Goal: Task Accomplishment & Management: Manage account settings

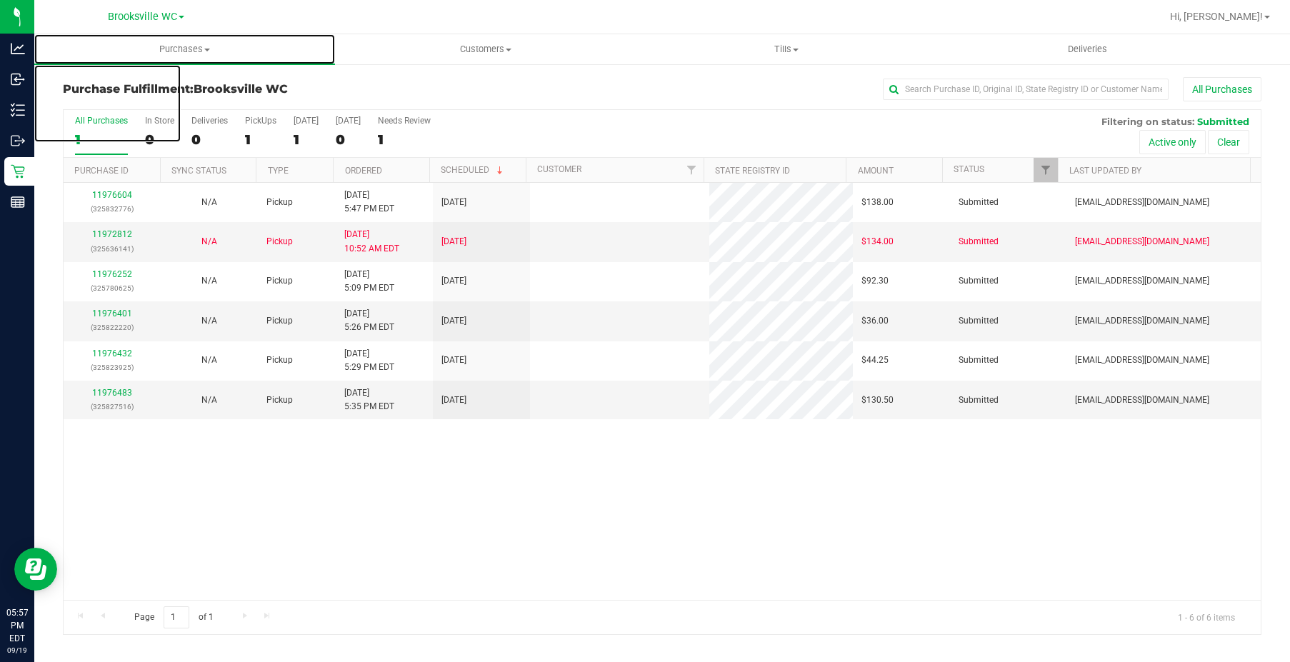
click at [174, 46] on span "Purchases" at bounding box center [184, 49] width 301 height 13
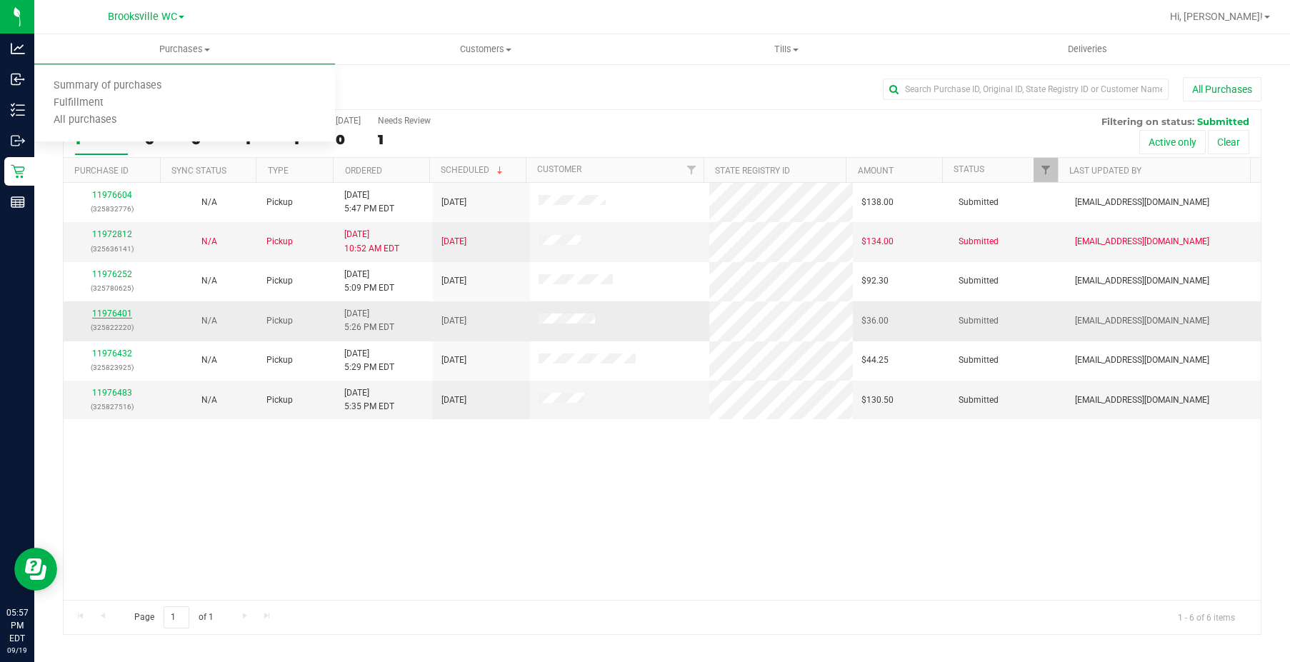
click at [104, 309] on div "11976401 (325822220)" at bounding box center [112, 320] width 80 height 27
click at [104, 309] on link "11976401" at bounding box center [112, 314] width 40 height 10
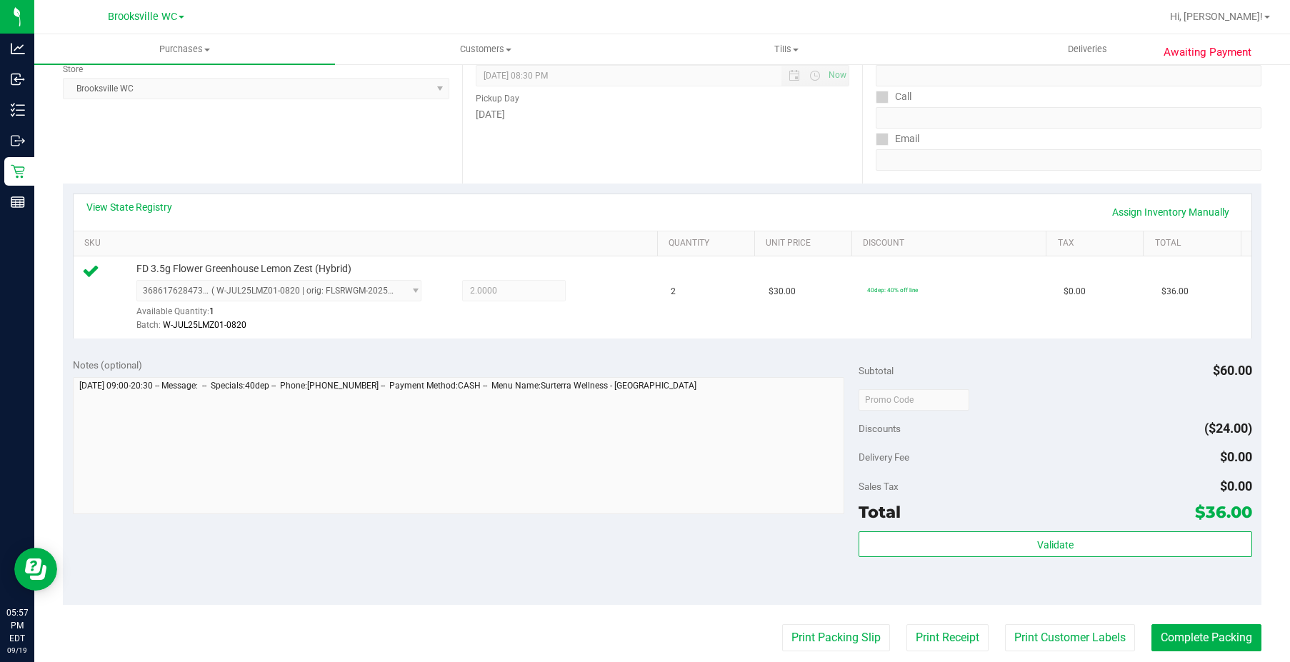
scroll to position [357, 0]
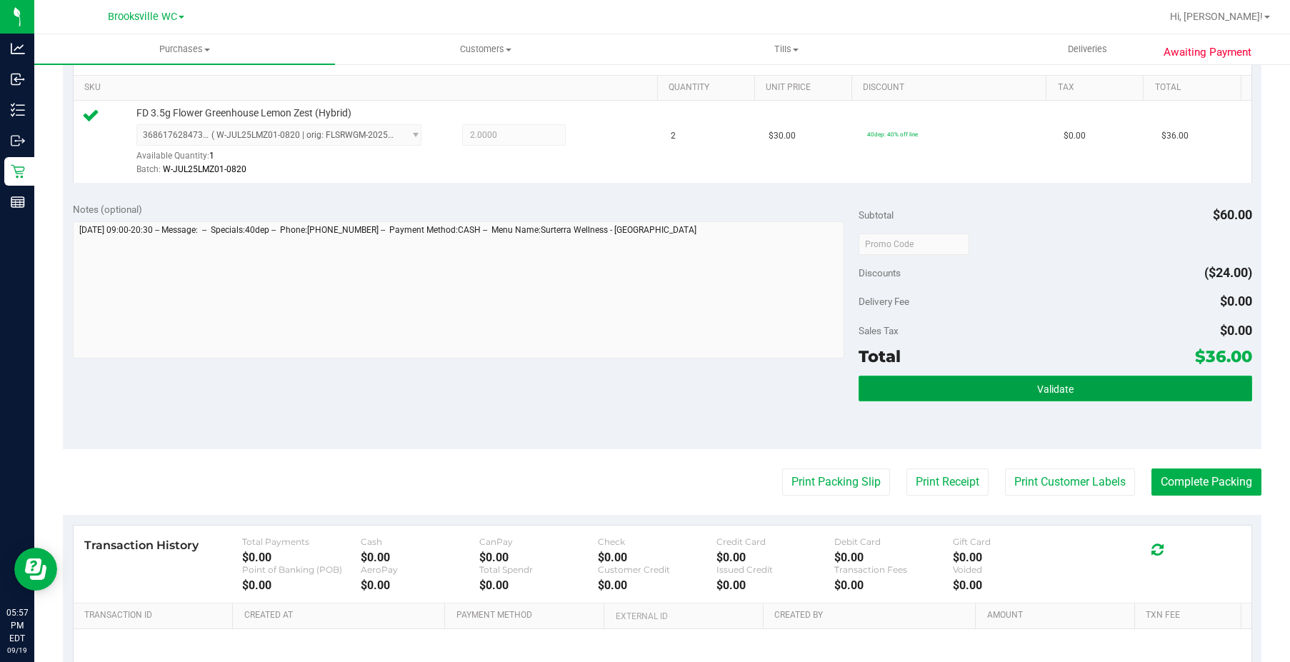
drag, startPoint x: 996, startPoint y: 382, endPoint x: 1004, endPoint y: 384, distance: 8.0
click at [1000, 383] on button "Validate" at bounding box center [1055, 389] width 393 height 26
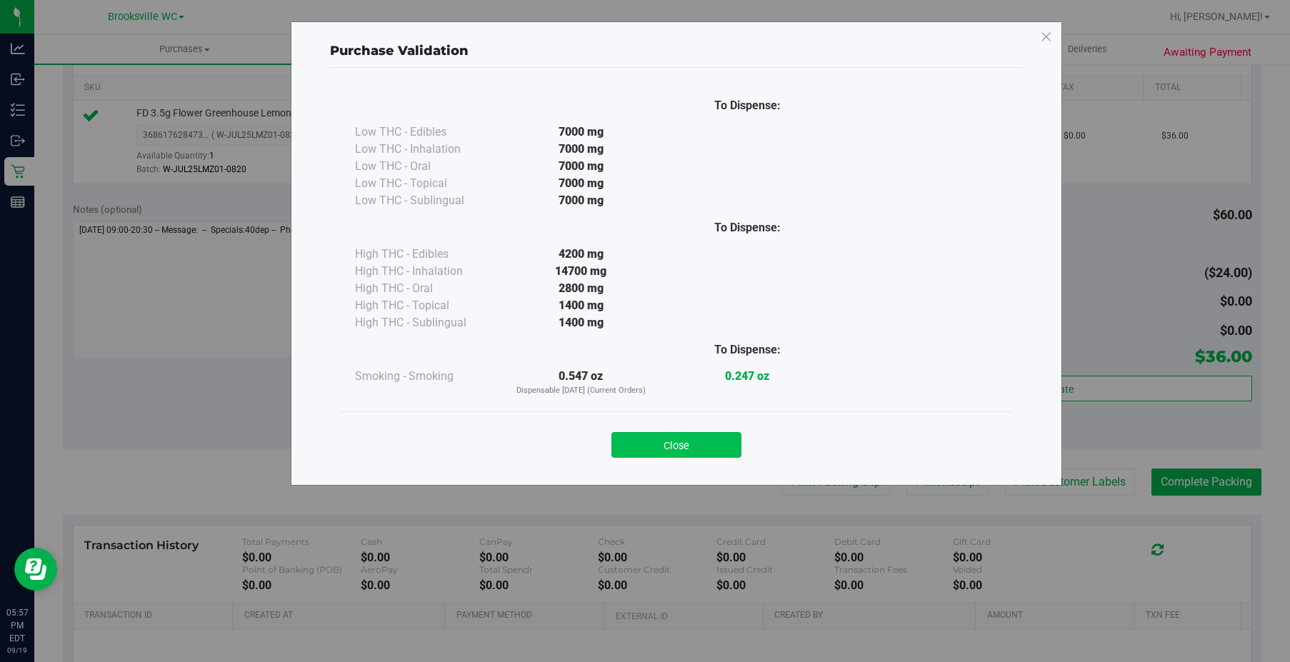
click at [723, 451] on button "Close" at bounding box center [677, 445] width 130 height 26
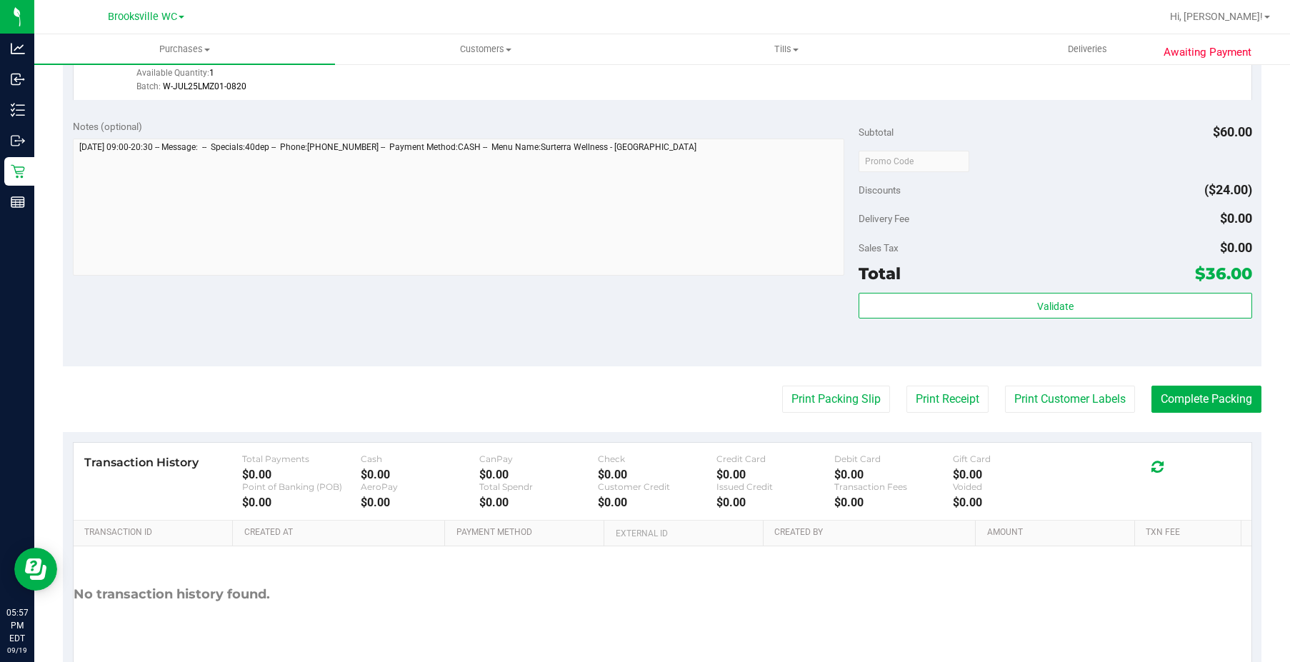
scroll to position [506, 0]
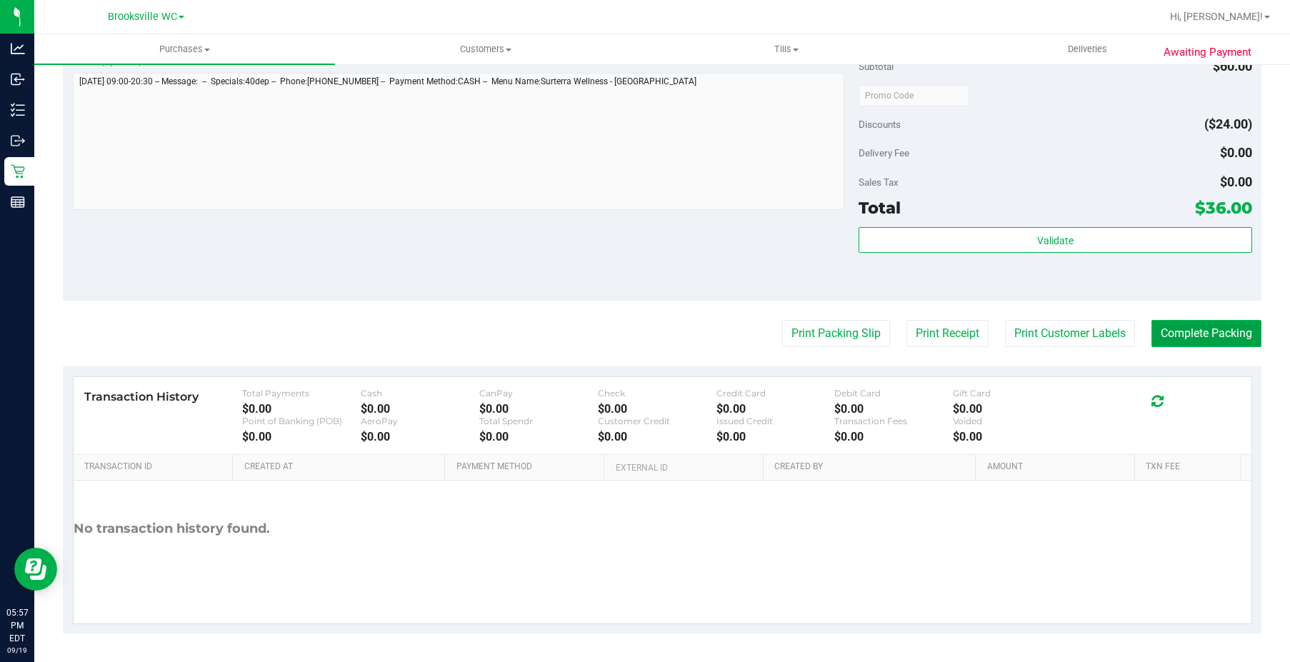
click at [1206, 341] on button "Complete Packing" at bounding box center [1207, 333] width 110 height 27
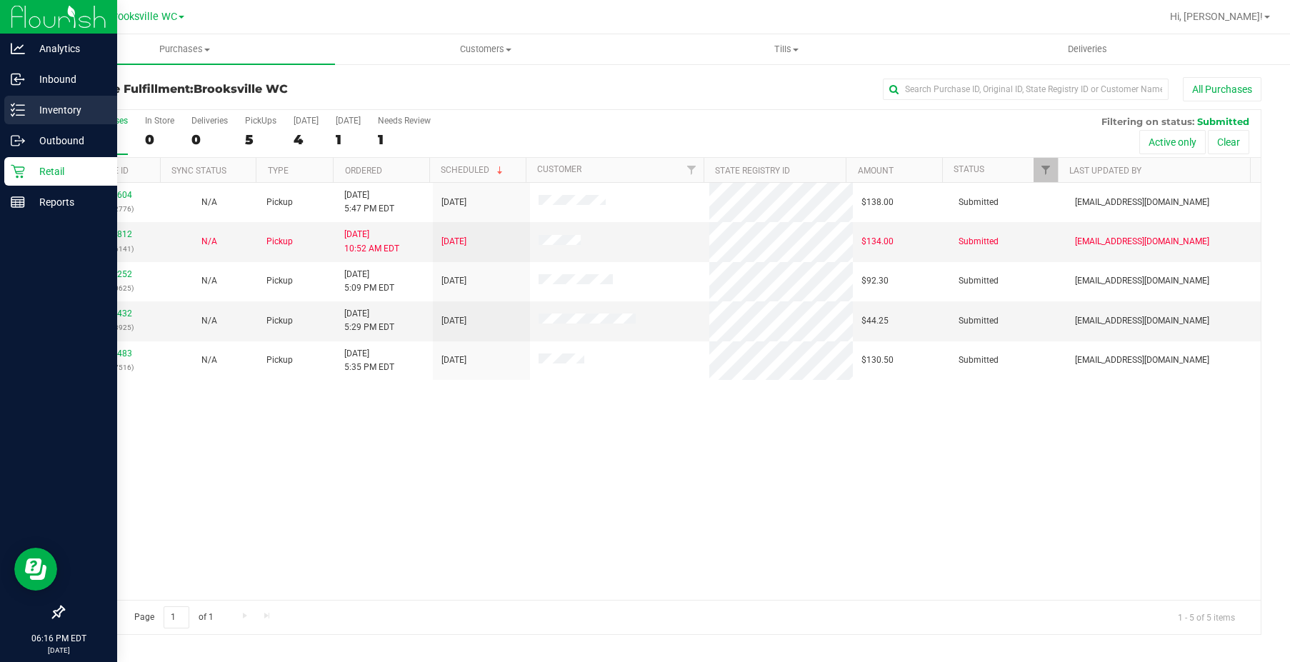
click at [72, 119] on div "Inventory" at bounding box center [60, 110] width 113 height 29
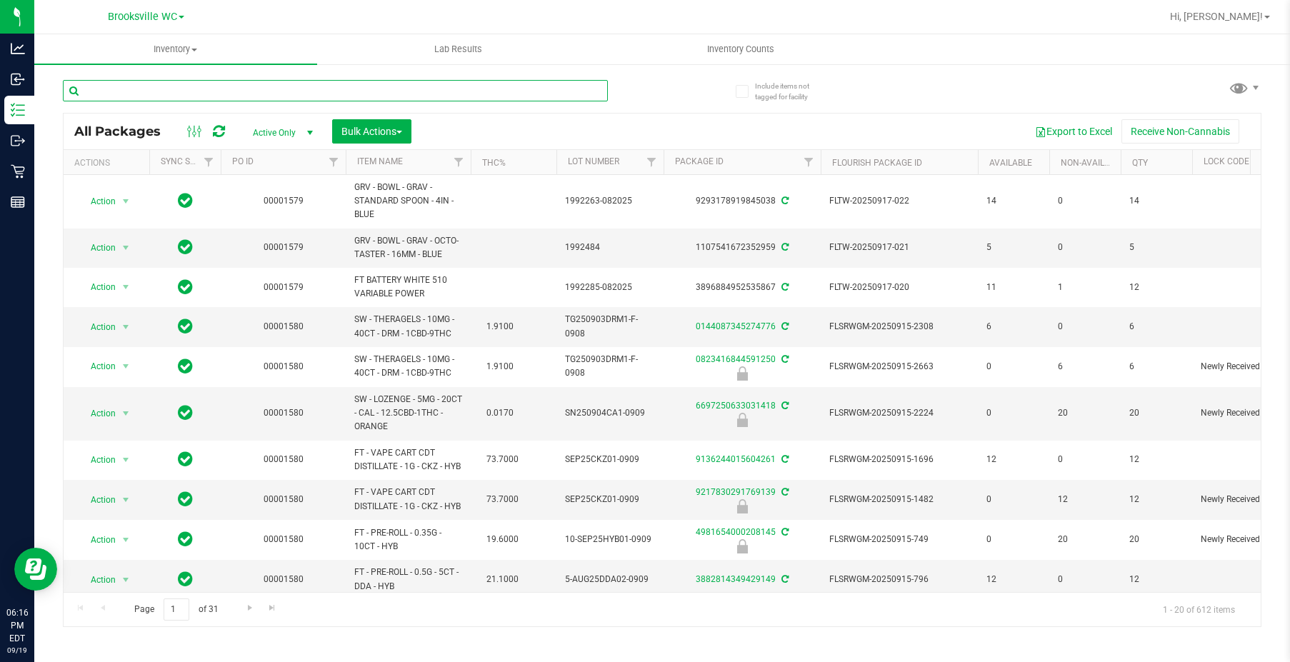
click at [171, 96] on input "text" at bounding box center [335, 90] width 545 height 21
type input "lmn"
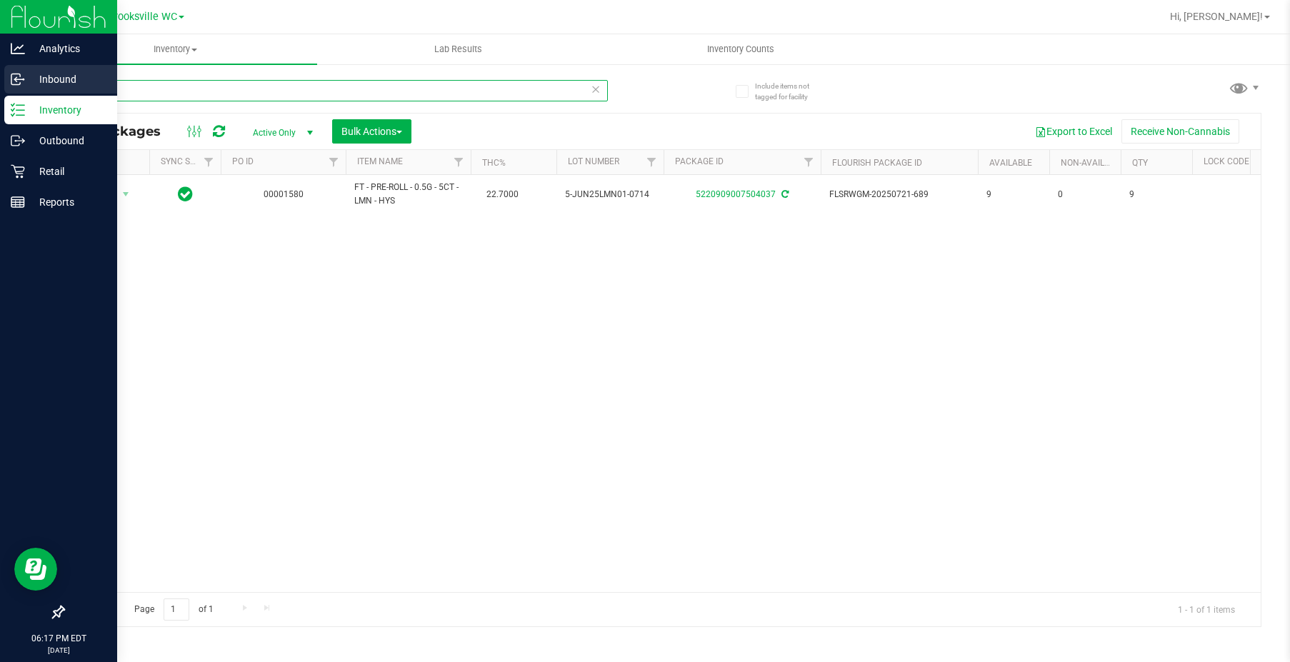
drag, startPoint x: 145, startPoint y: 94, endPoint x: 0, endPoint y: 69, distance: 147.2
click at [0, 81] on div "Analytics Inbound Inventory Outbound Retail Reports 06:17 PM EDT [DATE] 09/19 B…" at bounding box center [645, 331] width 1290 height 662
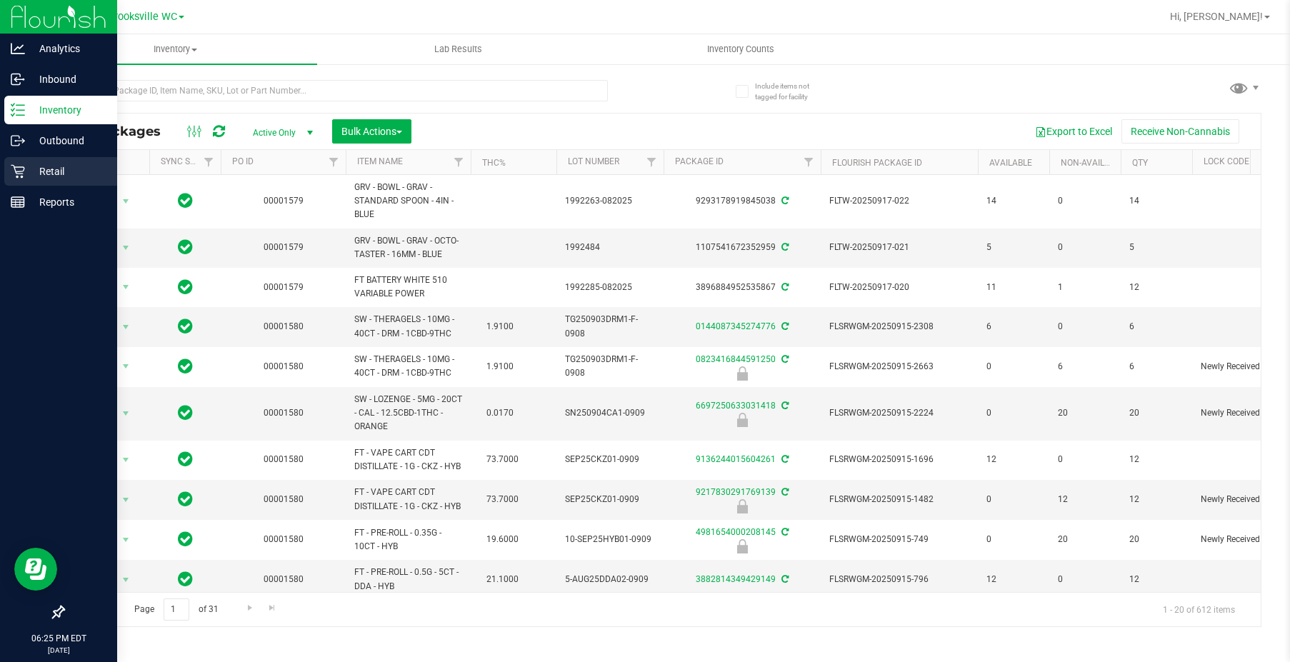
click at [52, 169] on p "Retail" at bounding box center [68, 171] width 86 height 17
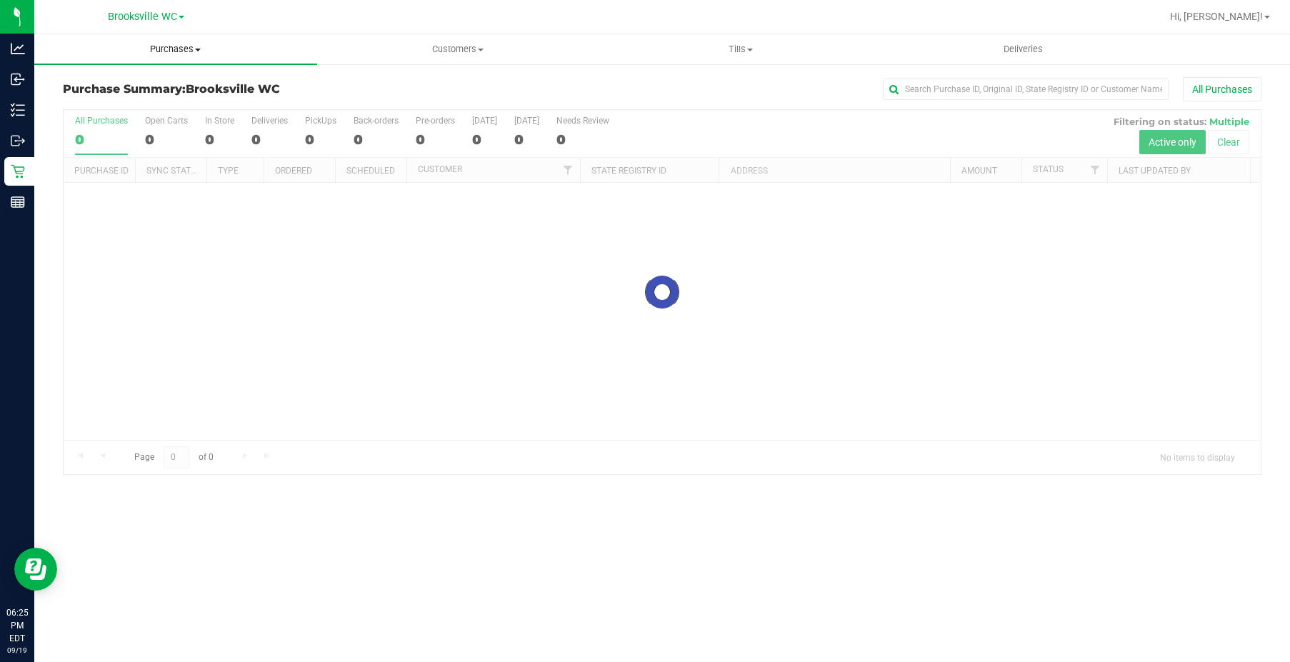
click at [162, 57] on uib-tab-heading "Purchases Summary of purchases Fulfillment All purchases" at bounding box center [175, 49] width 283 height 30
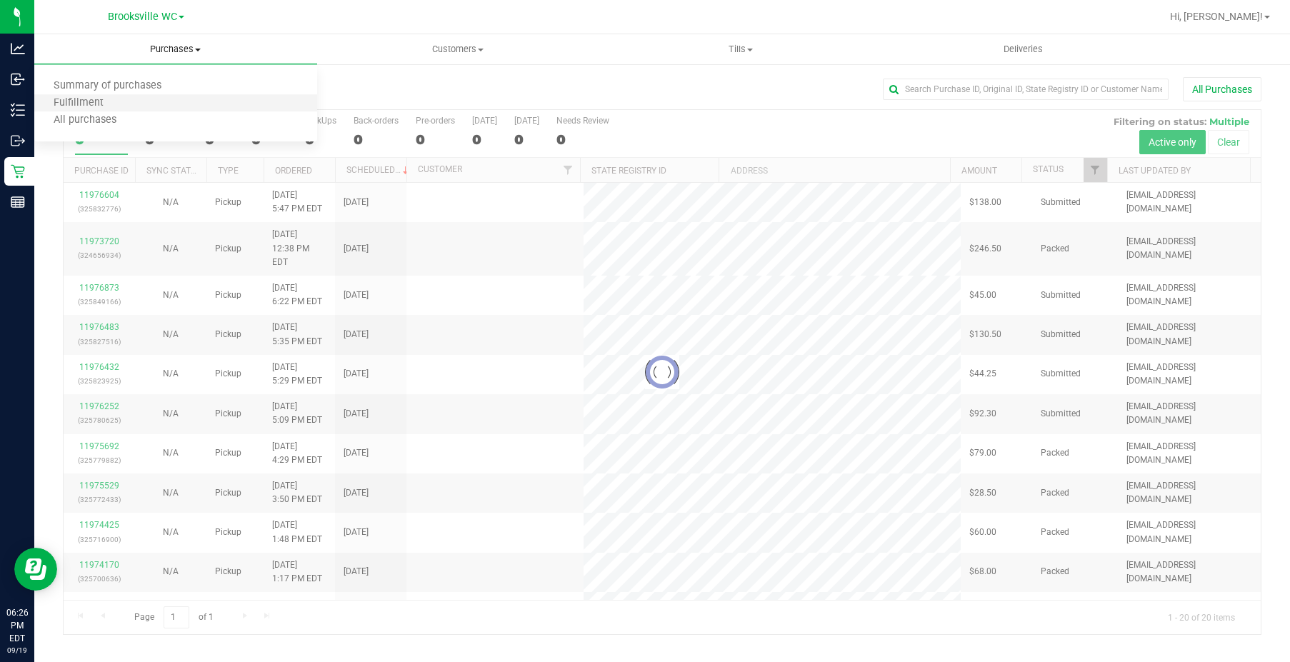
click at [139, 102] on li "Fulfillment" at bounding box center [175, 103] width 283 height 17
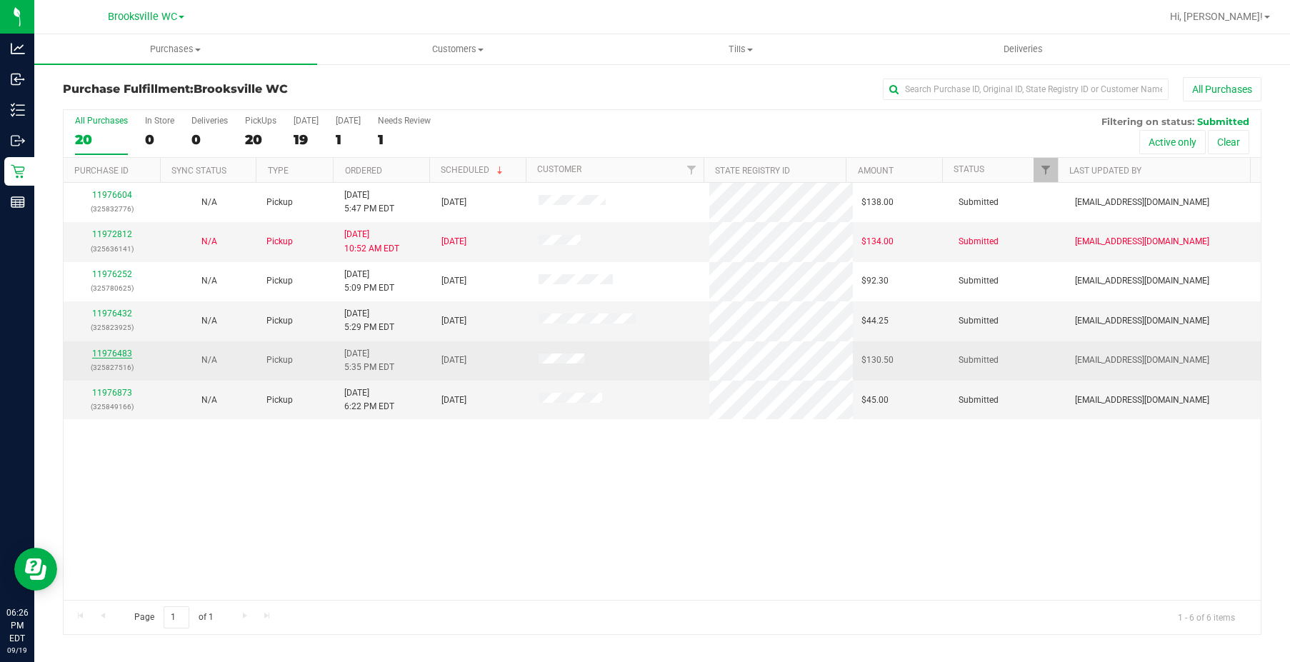
click at [122, 352] on link "11976483" at bounding box center [112, 354] width 40 height 10
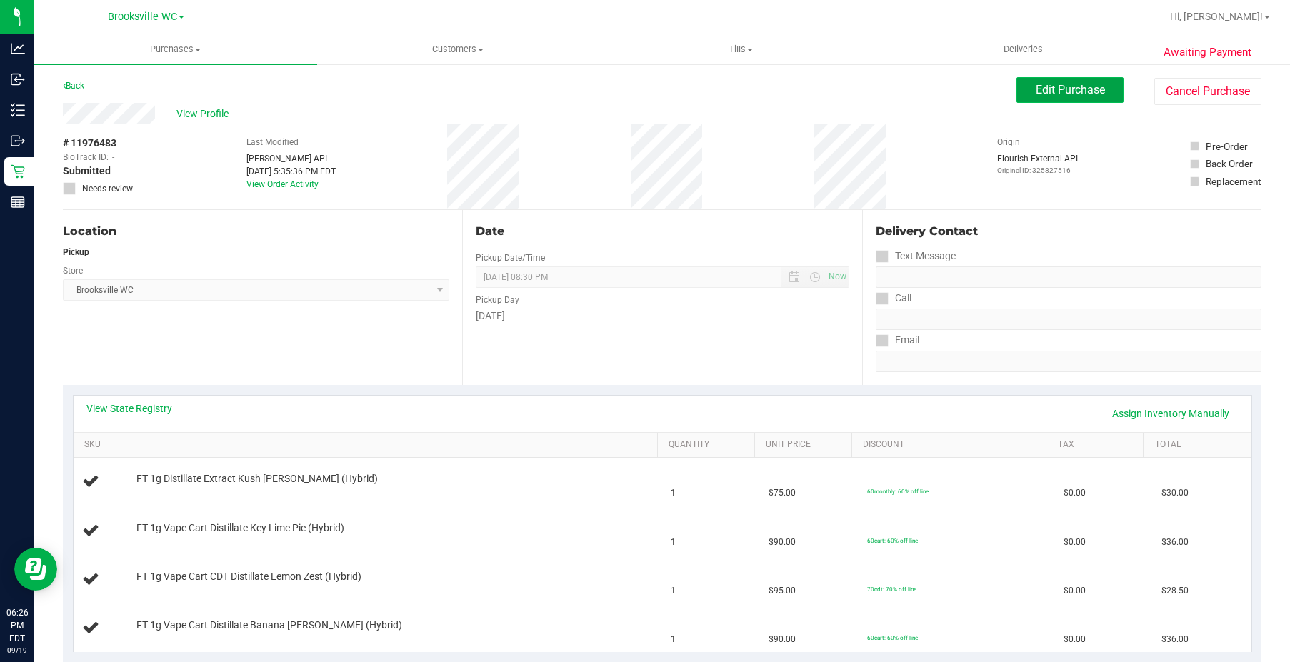
click at [1036, 88] on span "Edit Purchase" at bounding box center [1070, 90] width 69 height 14
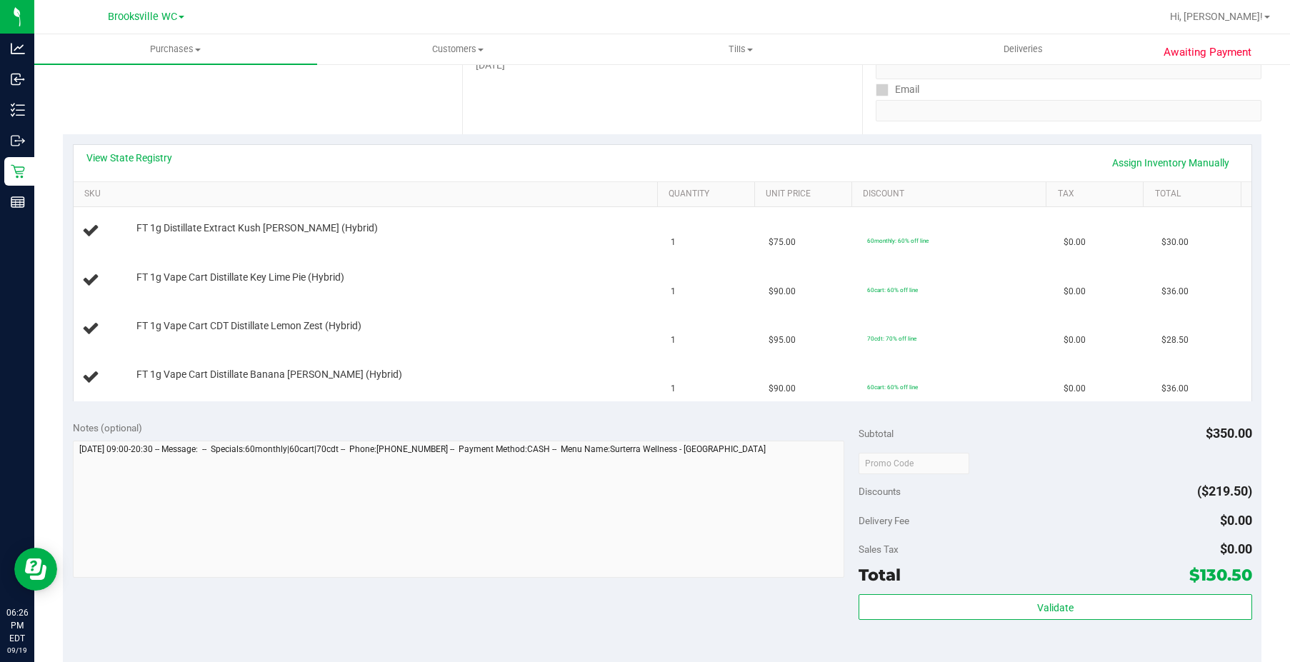
scroll to position [357, 0]
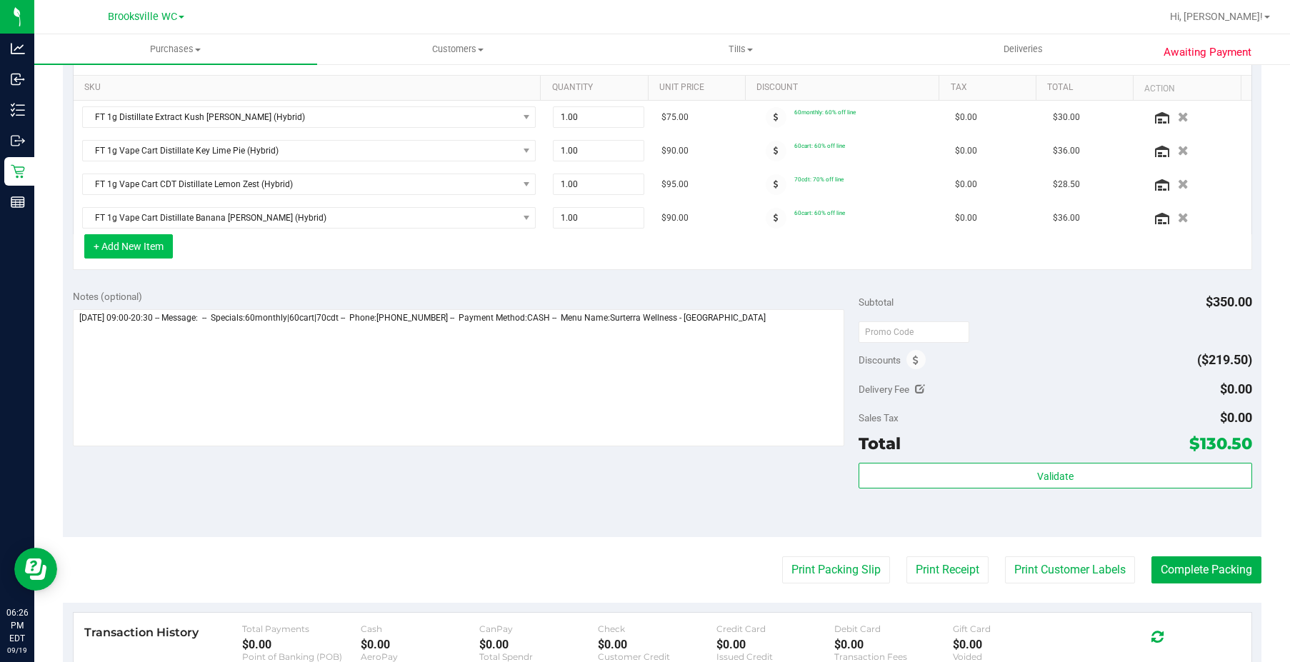
click at [139, 254] on button "+ Add New Item" at bounding box center [128, 246] width 89 height 24
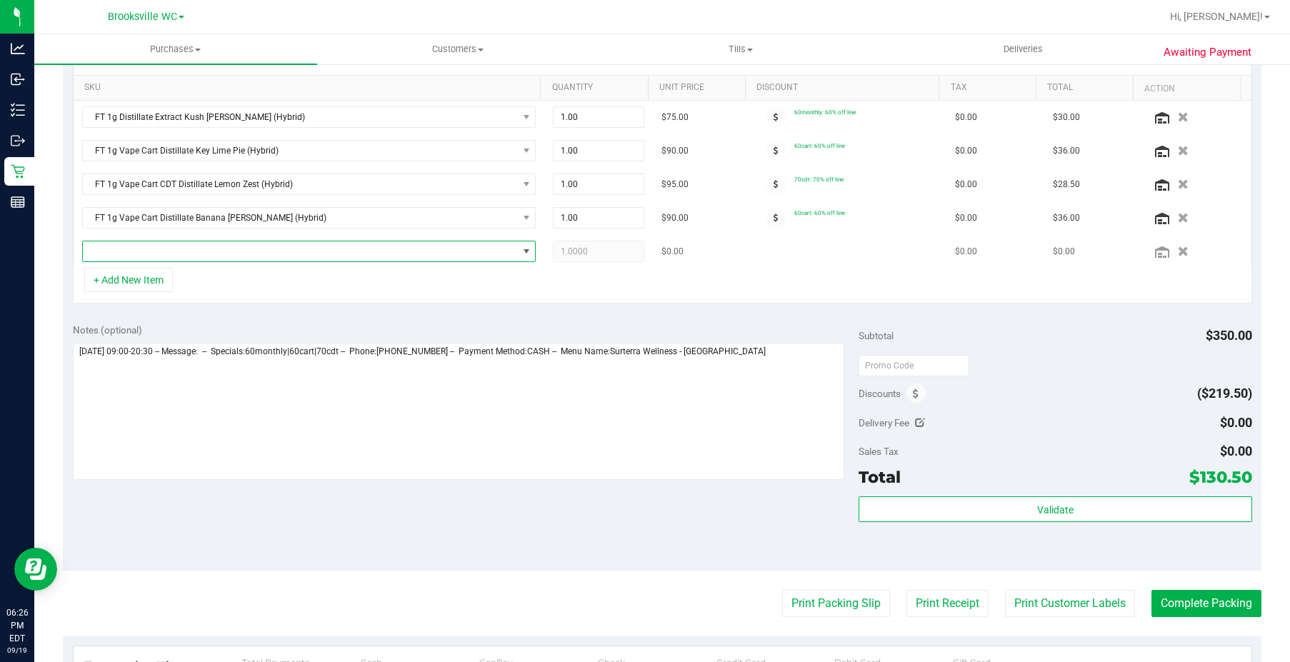
click at [242, 252] on span "NO DATA FOUND" at bounding box center [300, 252] width 435 height 20
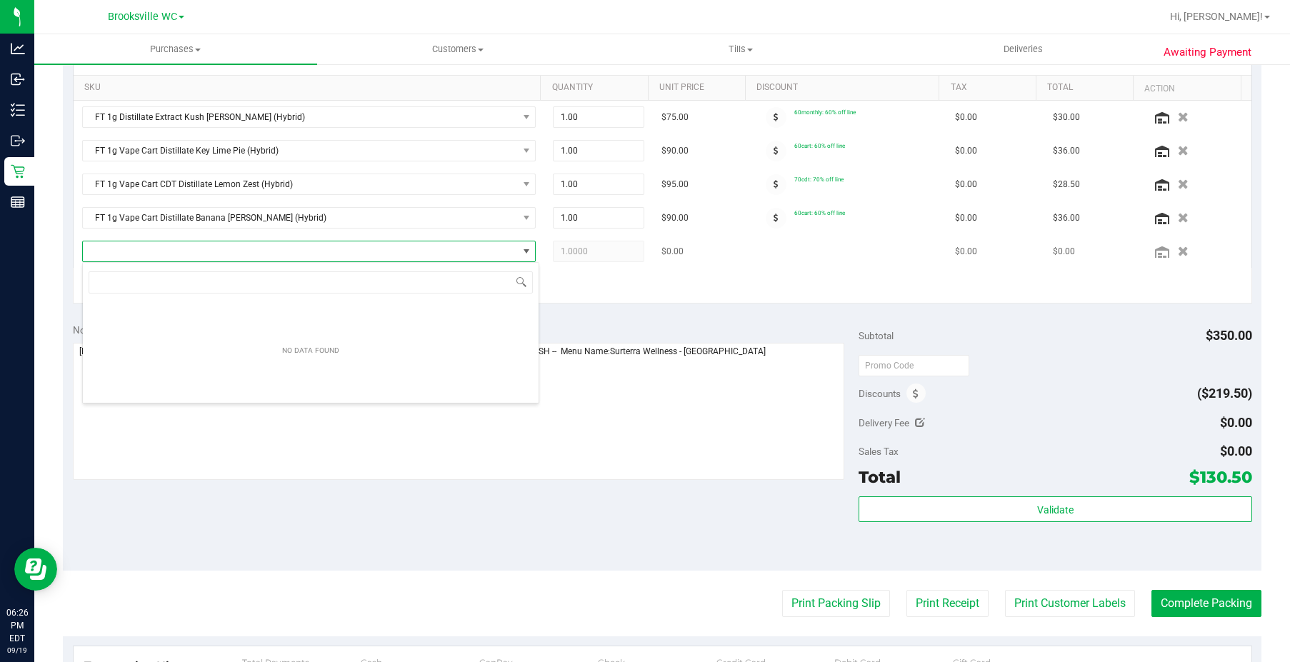
scroll to position [21, 445]
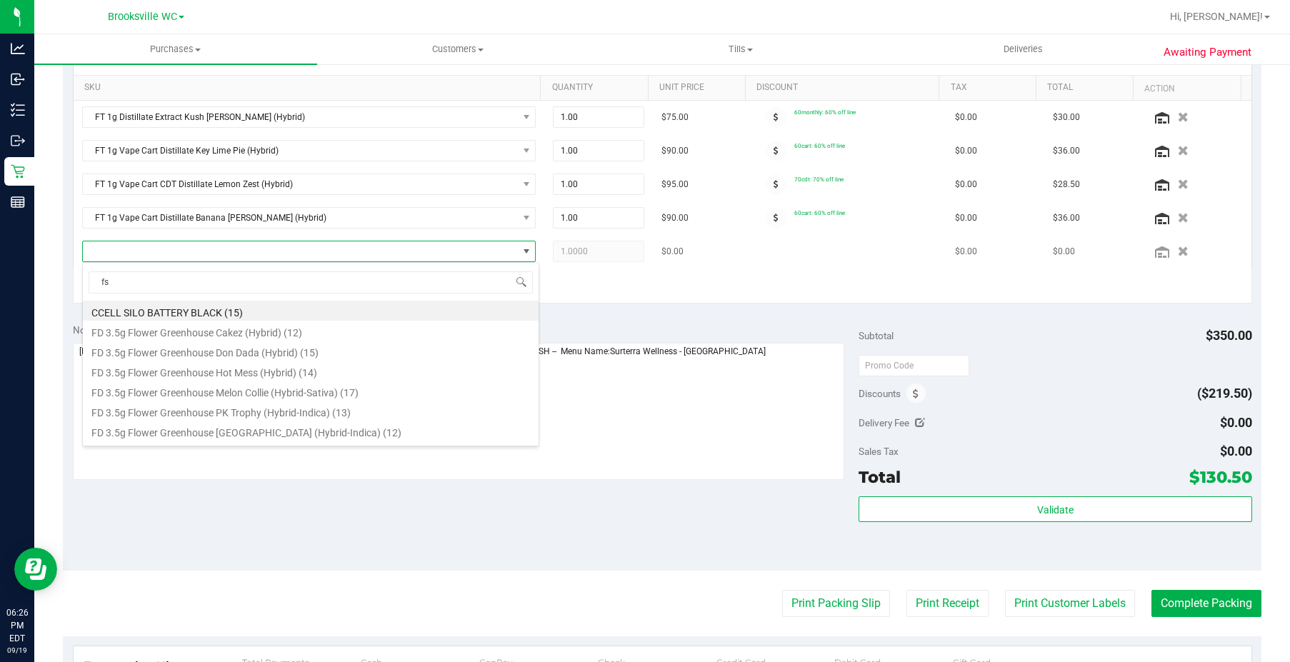
type input "fso"
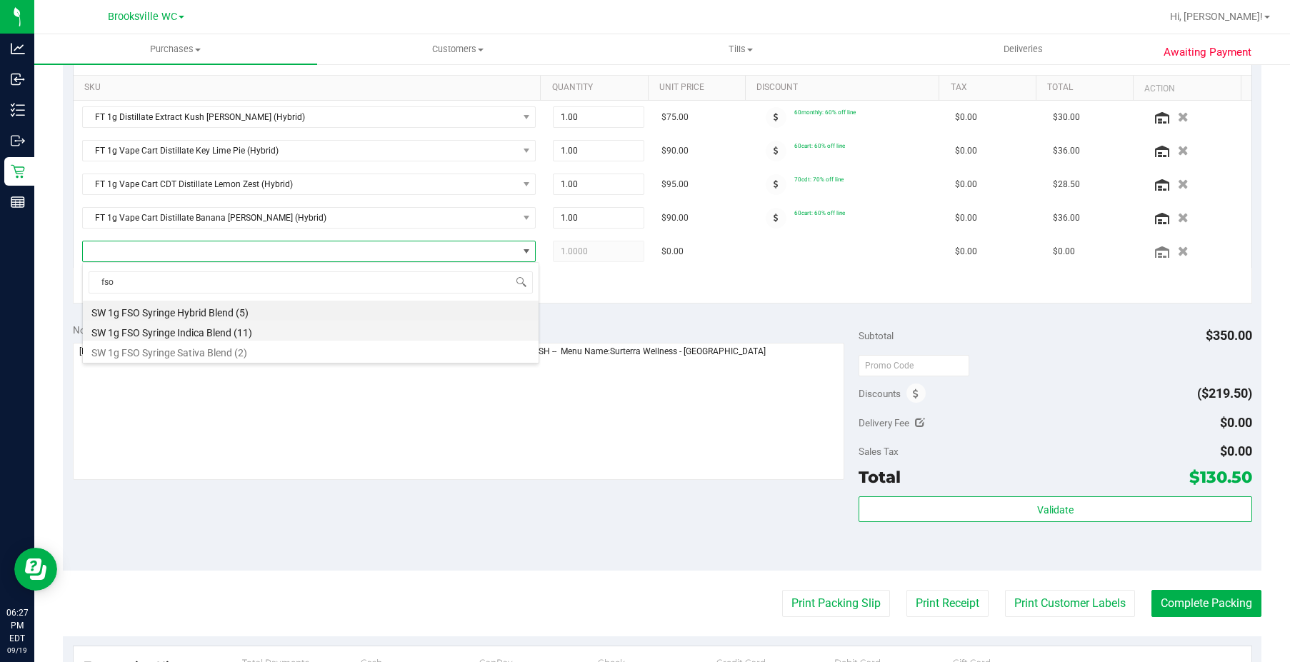
click at [265, 333] on li "SW 1g FSO Syringe Indica Blend (11)" at bounding box center [311, 331] width 456 height 20
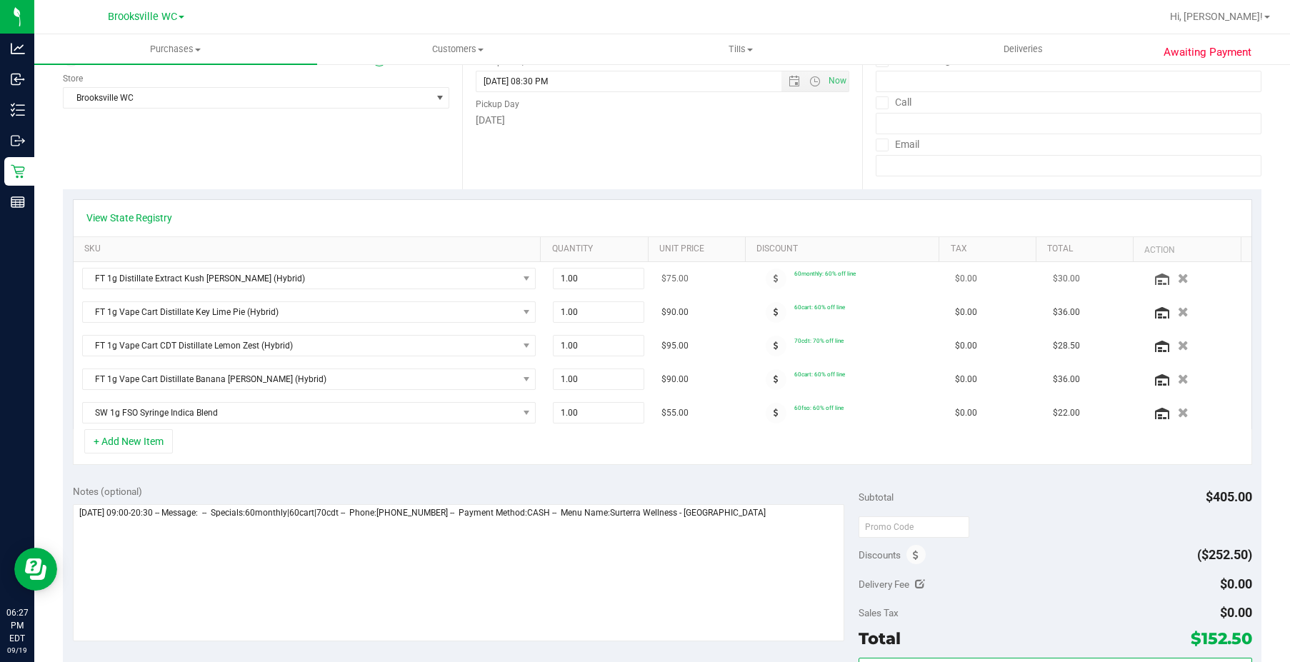
scroll to position [0, 0]
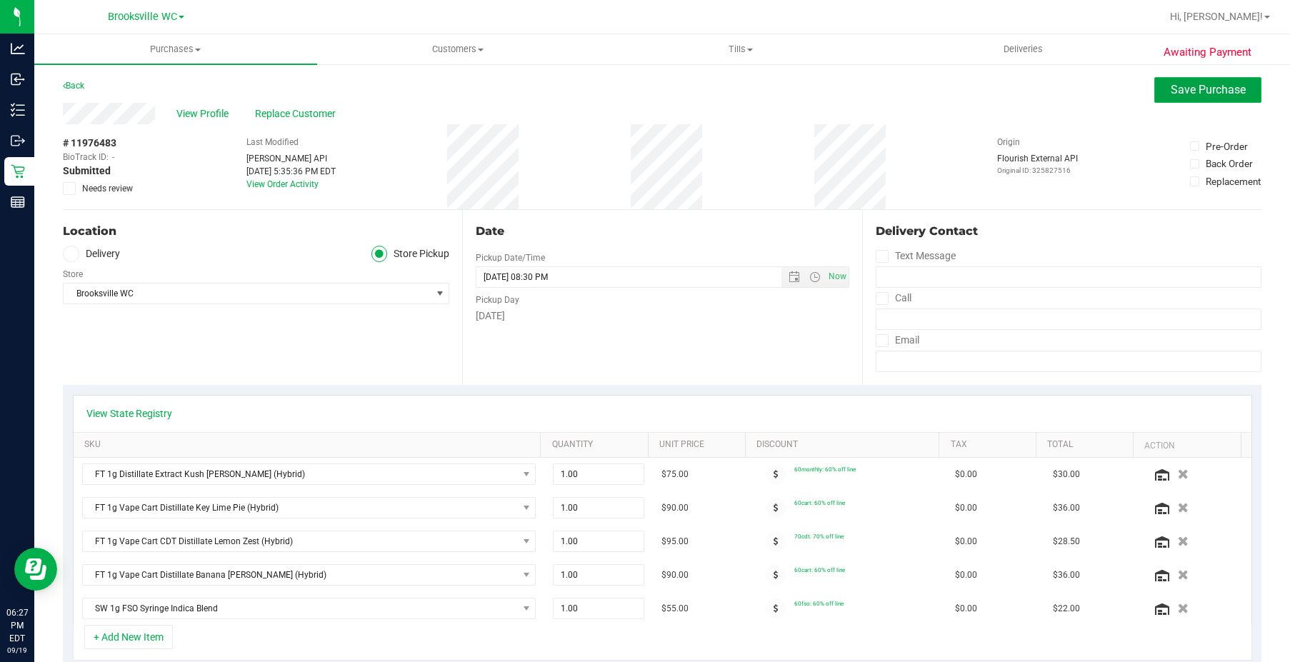
click at [1171, 94] on span "Save Purchase" at bounding box center [1208, 90] width 75 height 14
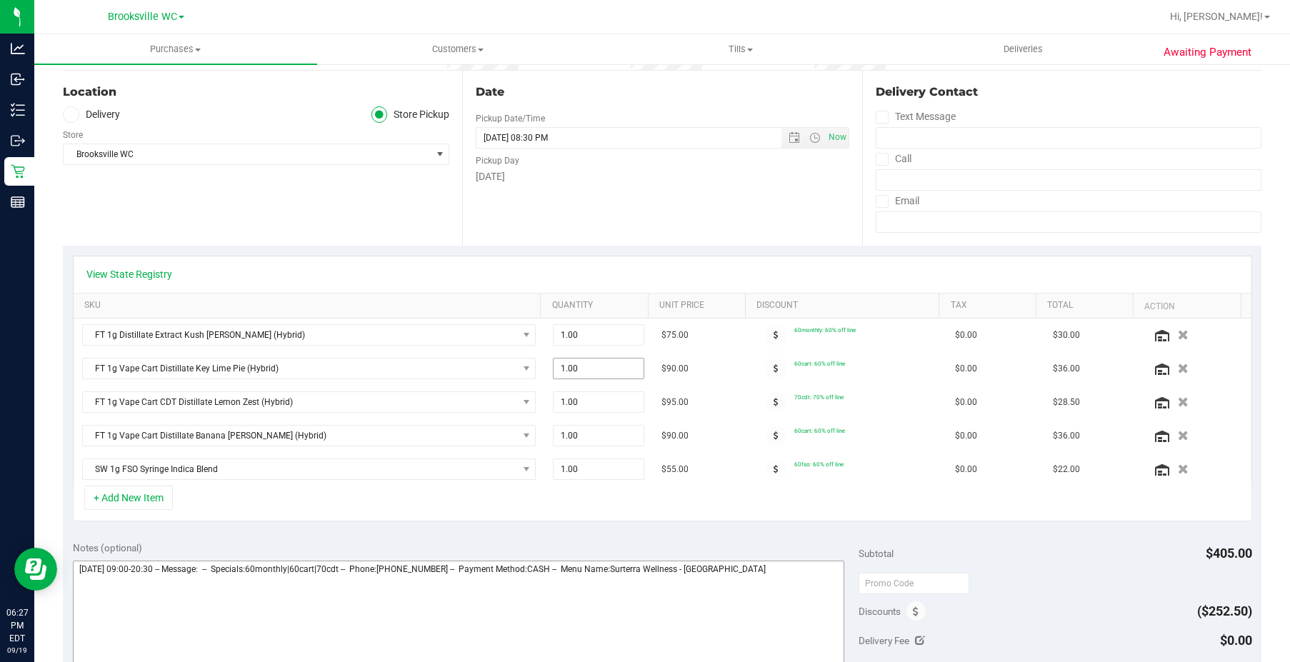
scroll to position [286, 0]
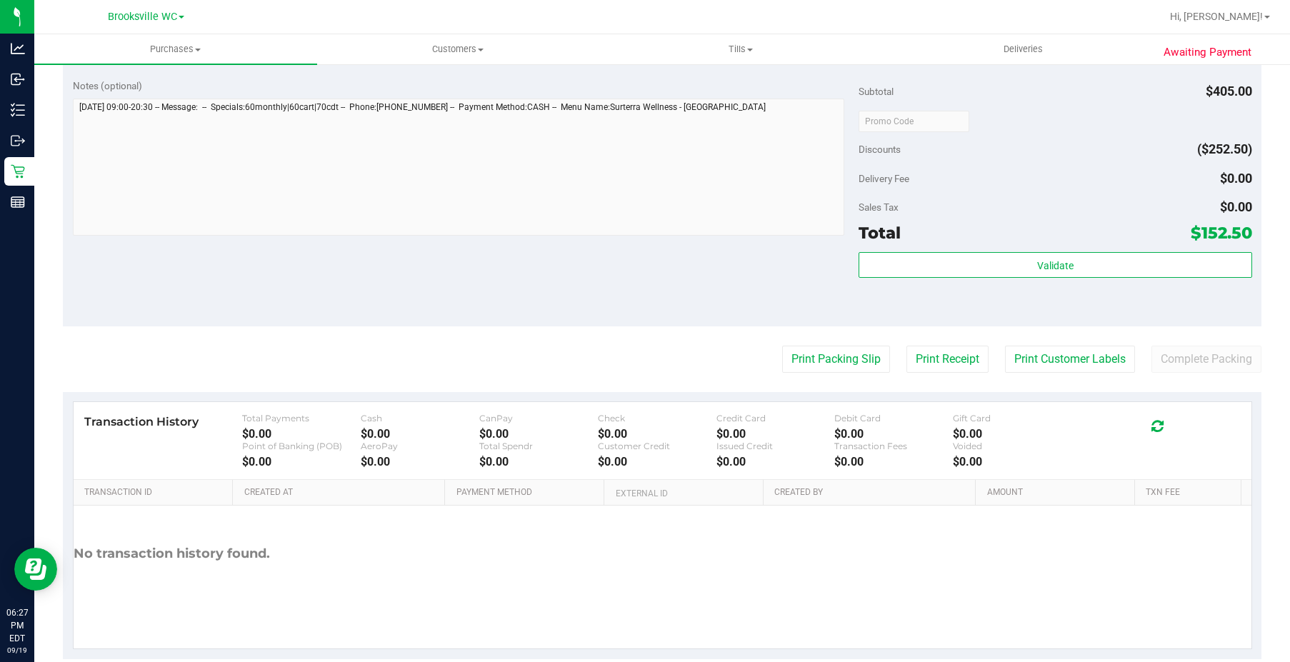
scroll to position [643, 0]
click at [825, 358] on button "Print Packing Slip" at bounding box center [836, 357] width 108 height 27
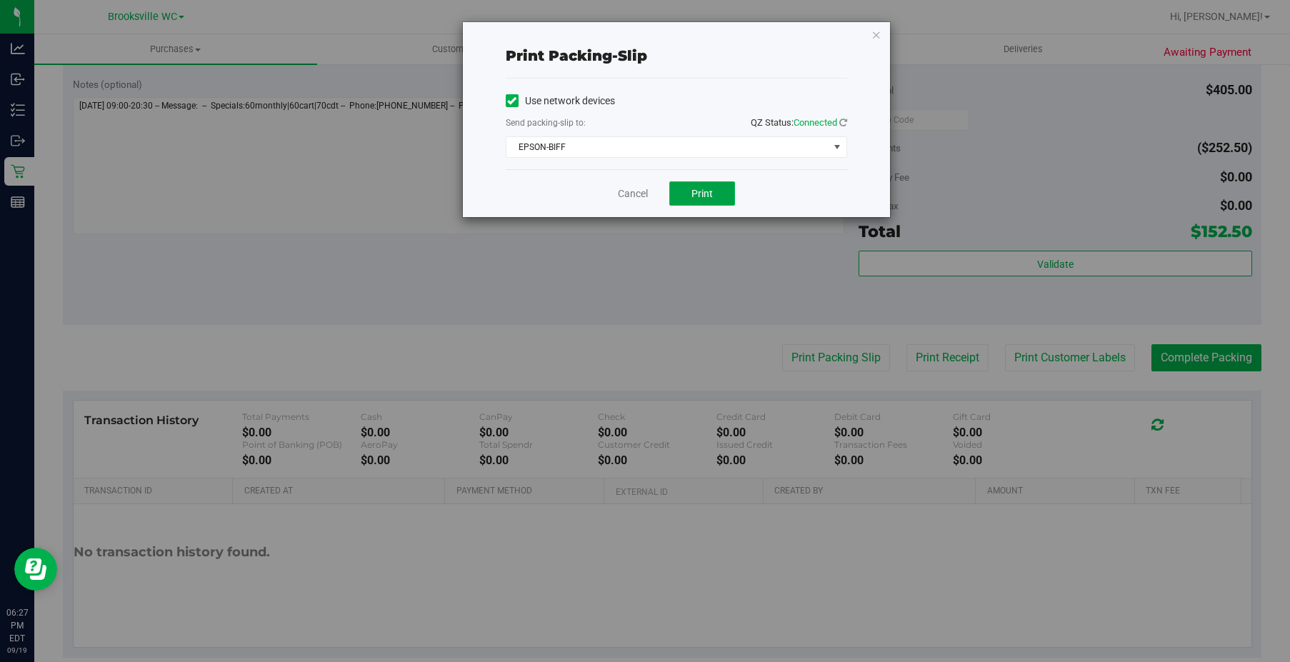
click at [707, 185] on button "Print" at bounding box center [703, 193] width 66 height 24
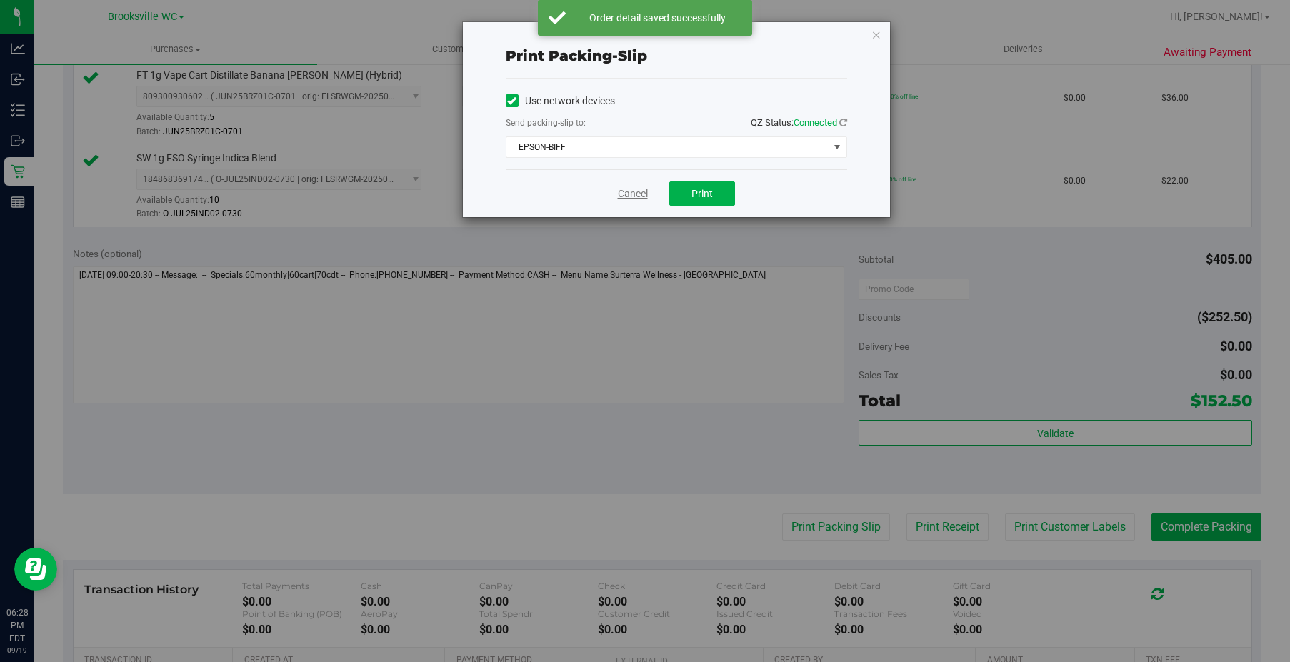
click at [640, 195] on link "Cancel" at bounding box center [633, 193] width 30 height 15
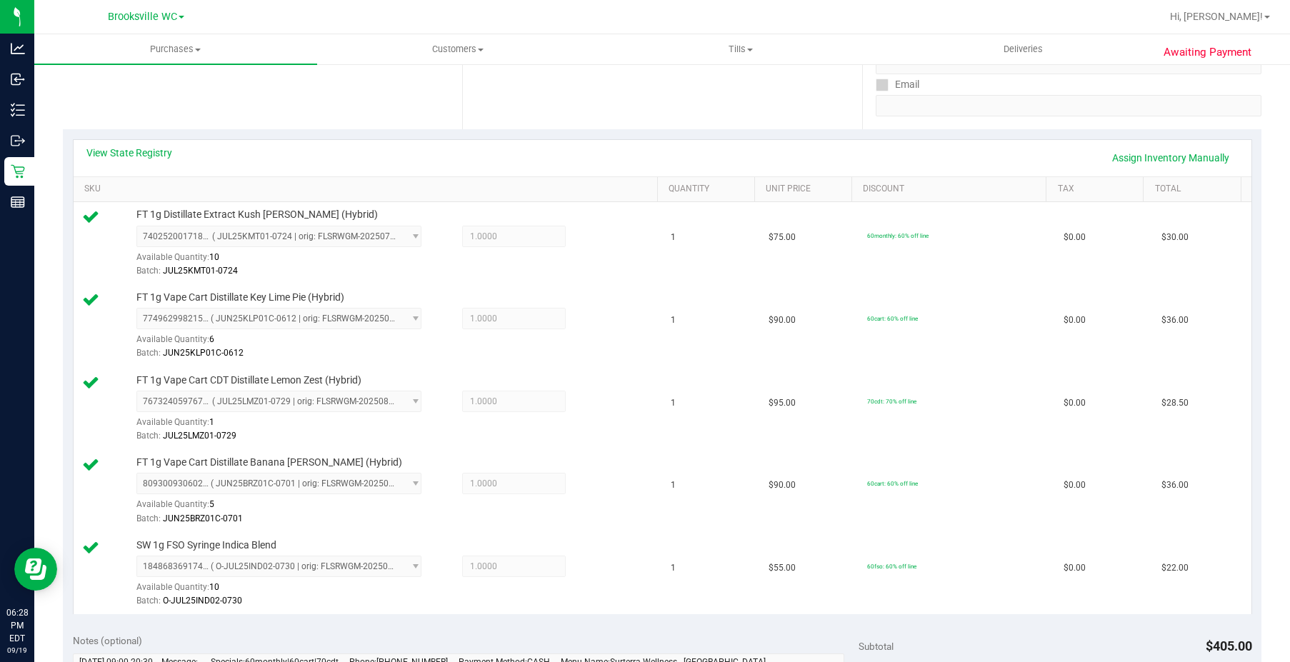
scroll to position [572, 0]
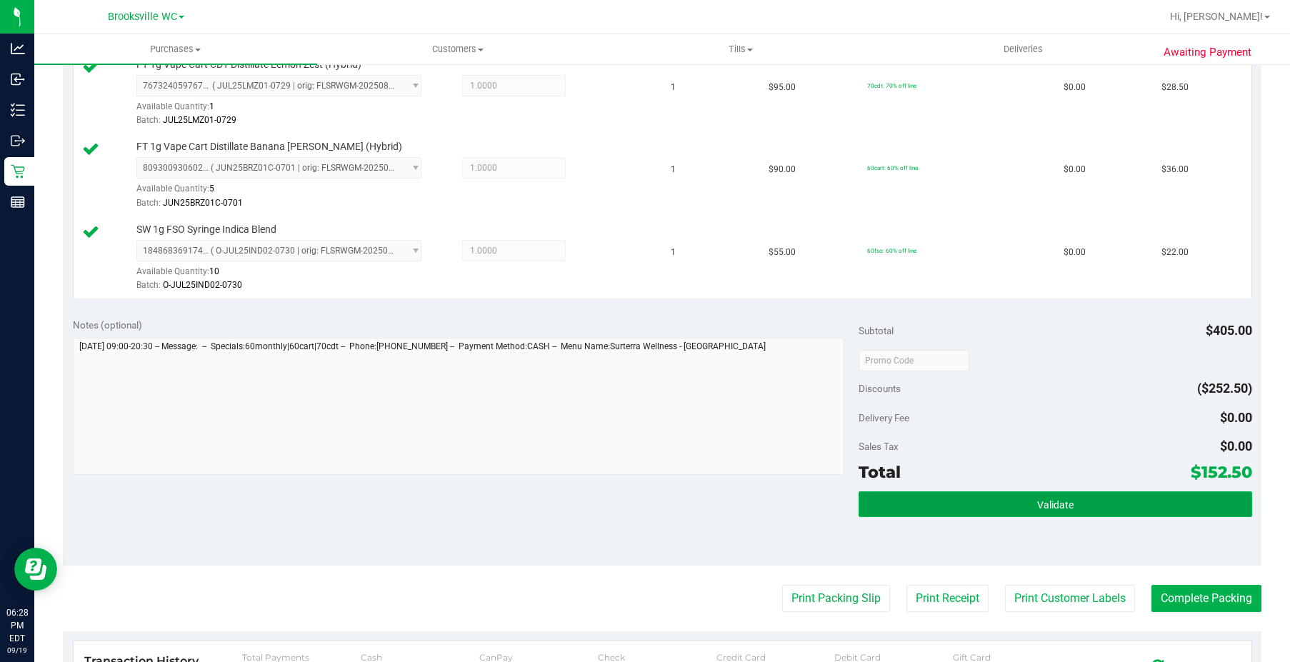
click at [1108, 504] on button "Validate" at bounding box center [1055, 505] width 393 height 26
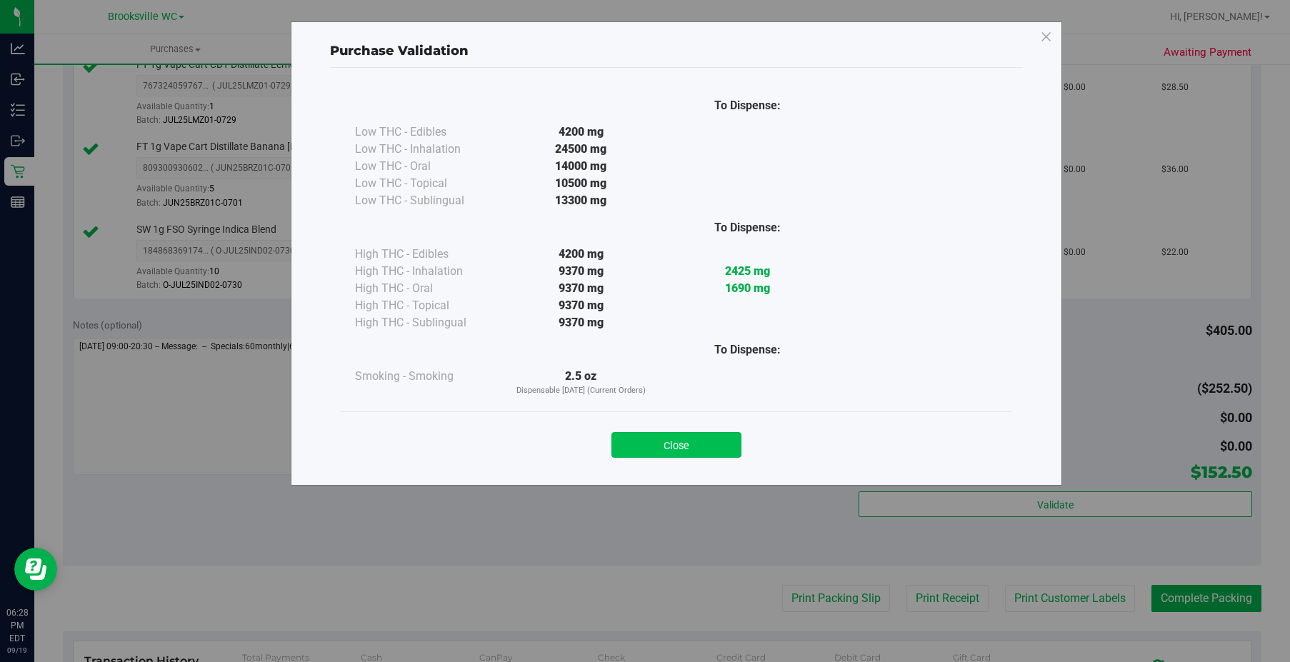
click at [702, 441] on button "Close" at bounding box center [677, 445] width 130 height 26
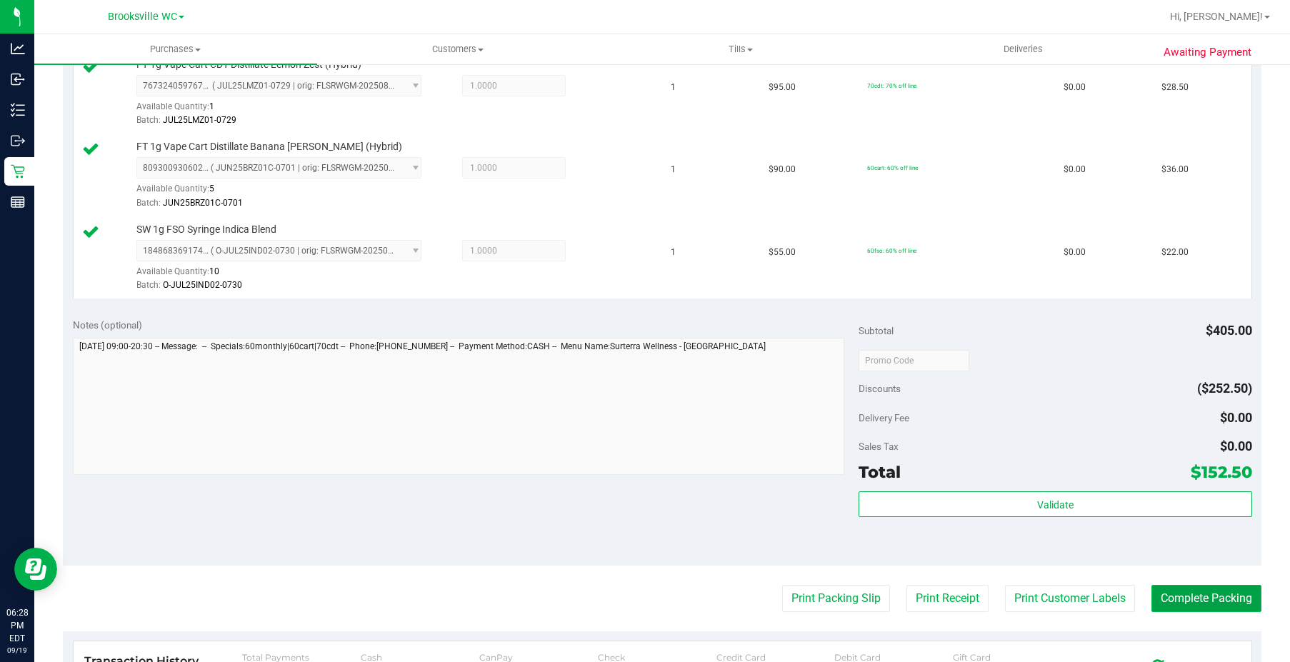
click at [1201, 602] on button "Complete Packing" at bounding box center [1207, 598] width 110 height 27
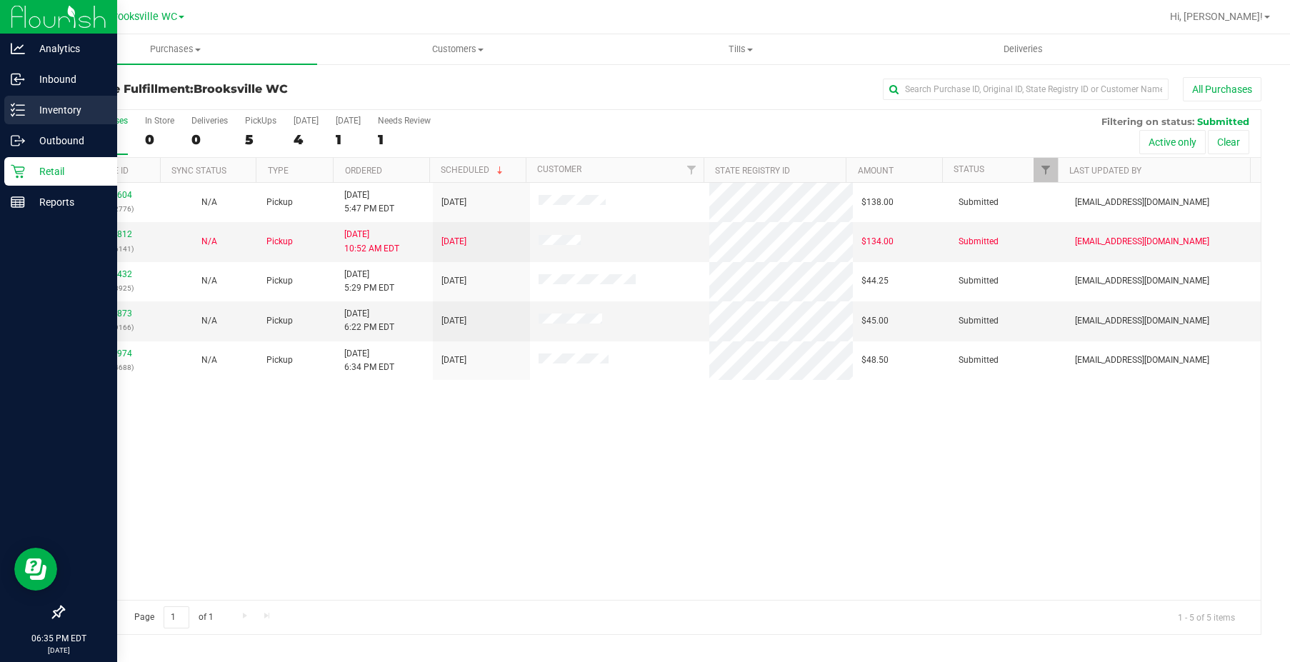
click at [62, 106] on p "Inventory" at bounding box center [68, 109] width 86 height 17
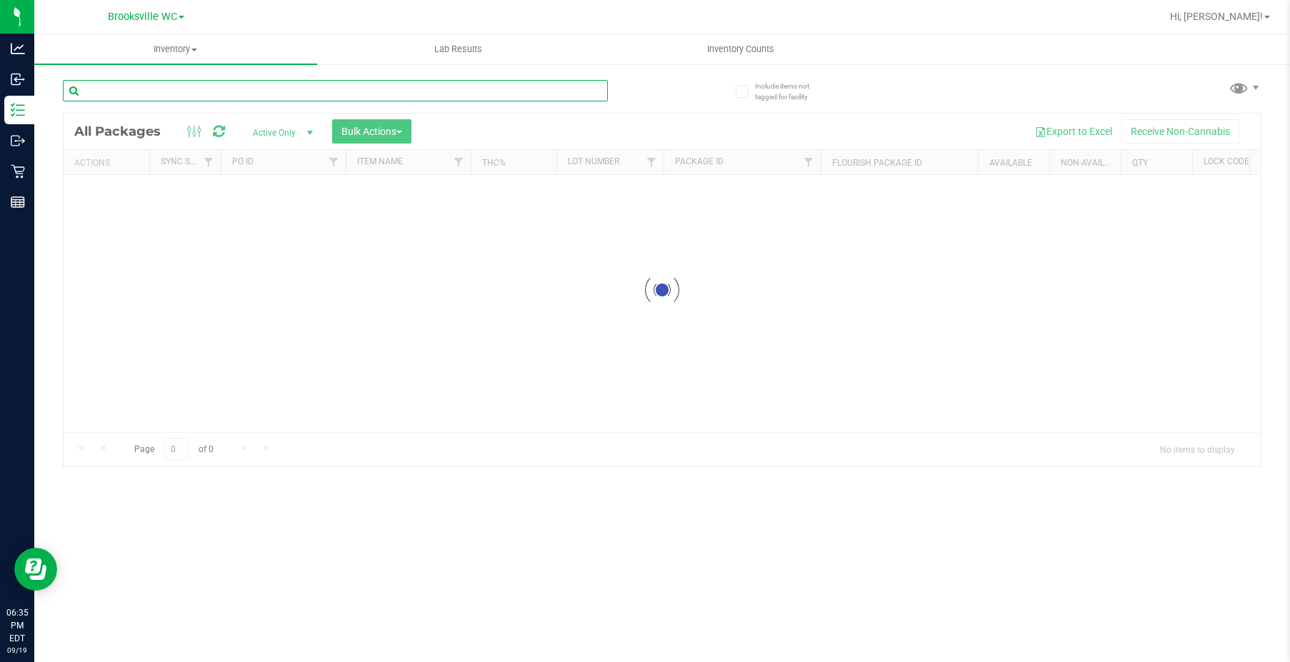
click at [254, 91] on input "text" at bounding box center [335, 90] width 545 height 21
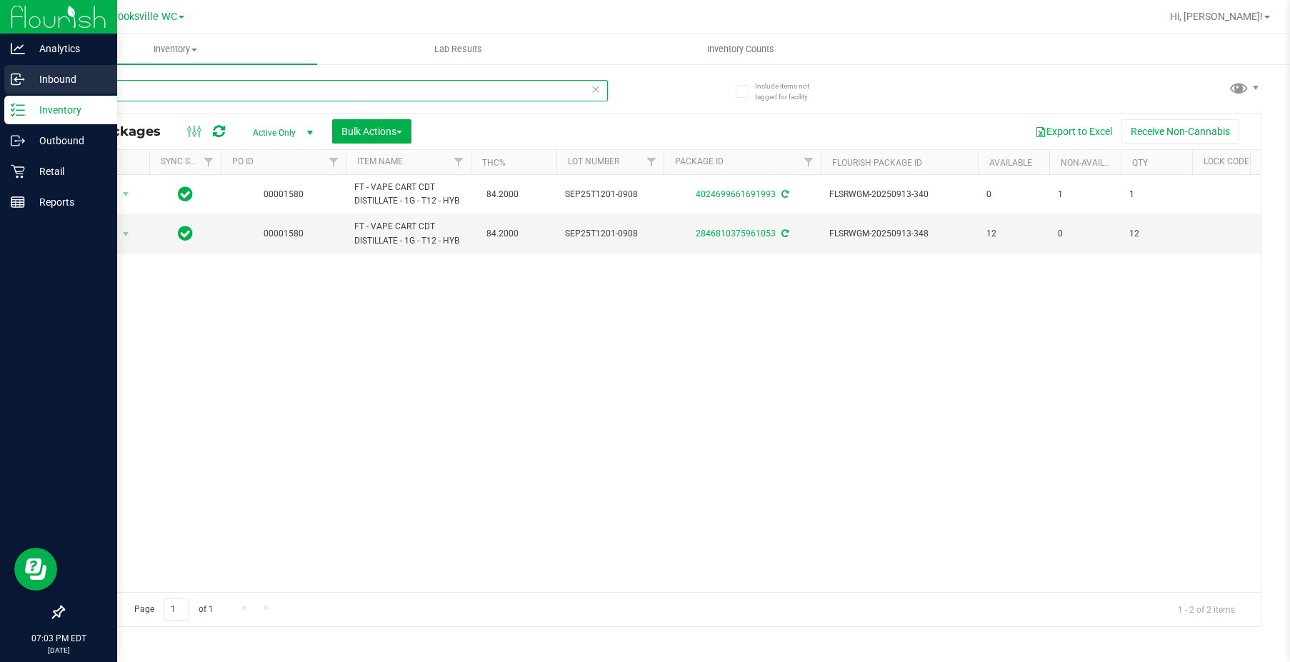
drag, startPoint x: 150, startPoint y: 89, endPoint x: 0, endPoint y: 67, distance: 151.7
click at [0, 96] on div "Analytics Inbound Inventory Outbound Retail Reports 07:03 PM EDT [DATE] 09/19 B…" at bounding box center [645, 331] width 1290 height 662
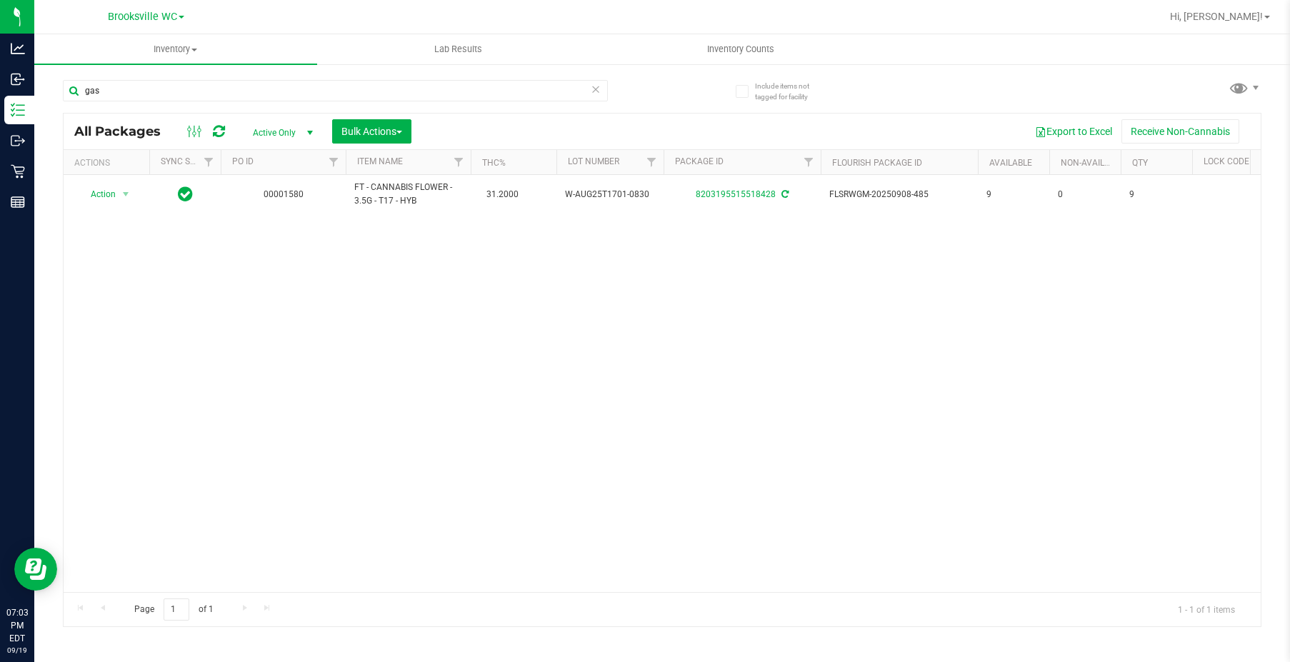
click at [692, 367] on div "Action Action Adjust qty Create package Edit attributes Global inventory Locate…" at bounding box center [663, 383] width 1198 height 417
click at [128, 96] on input "gas" at bounding box center [335, 90] width 545 height 21
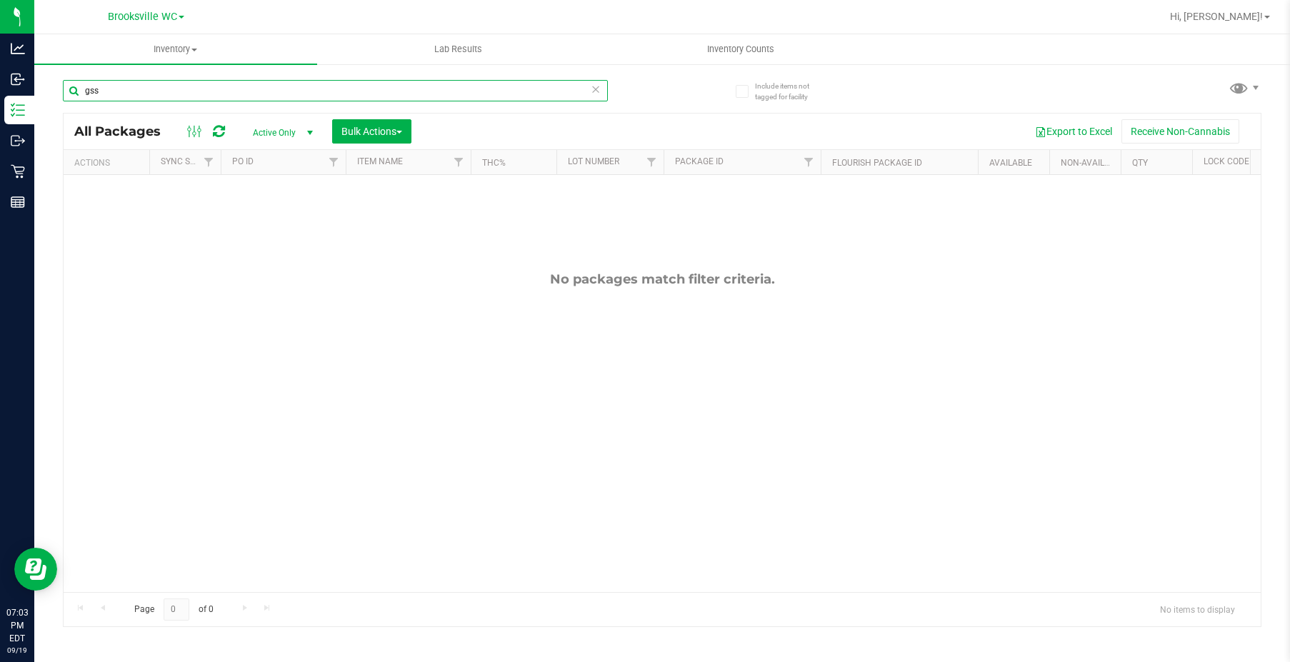
type input "gss"
